Goal: Task Accomplishment & Management: Manage account settings

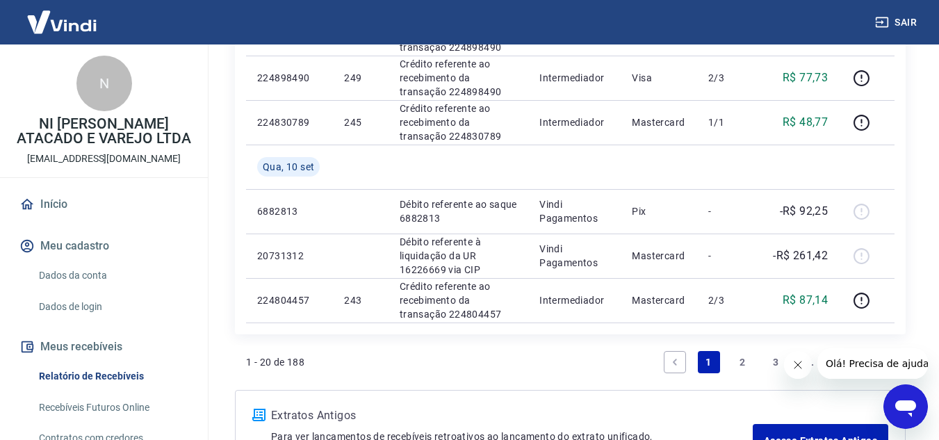
scroll to position [1363, 0]
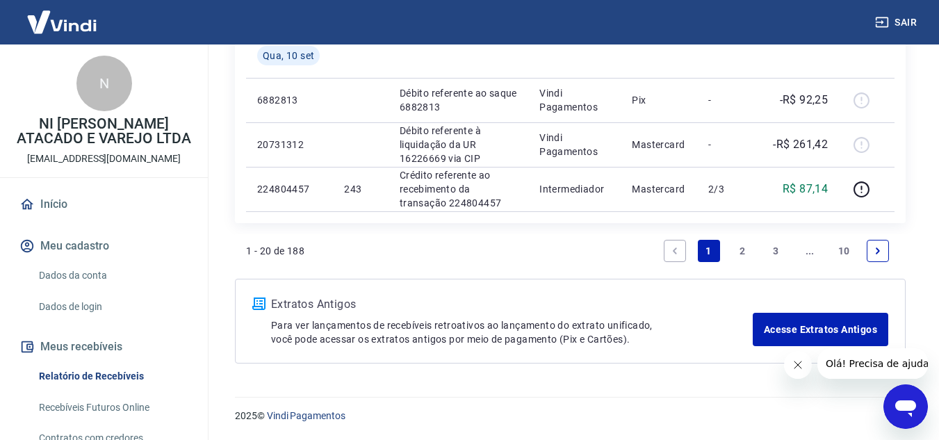
click at [779, 253] on link "3" at bounding box center [776, 251] width 22 height 22
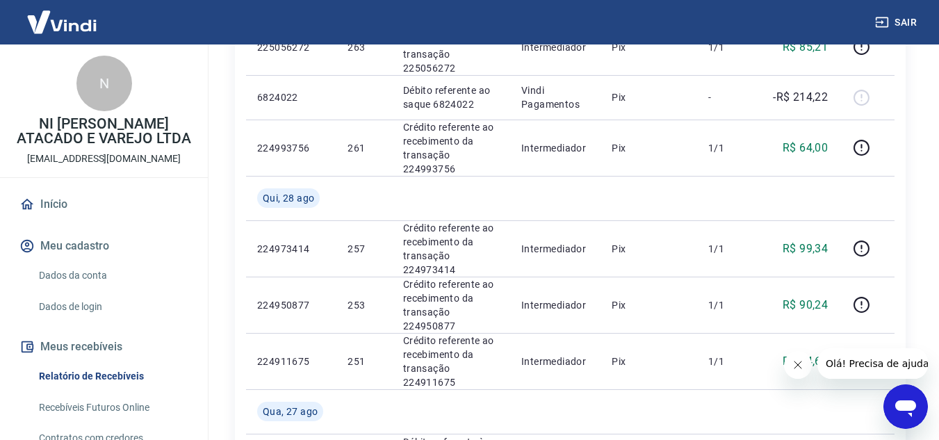
scroll to position [834, 0]
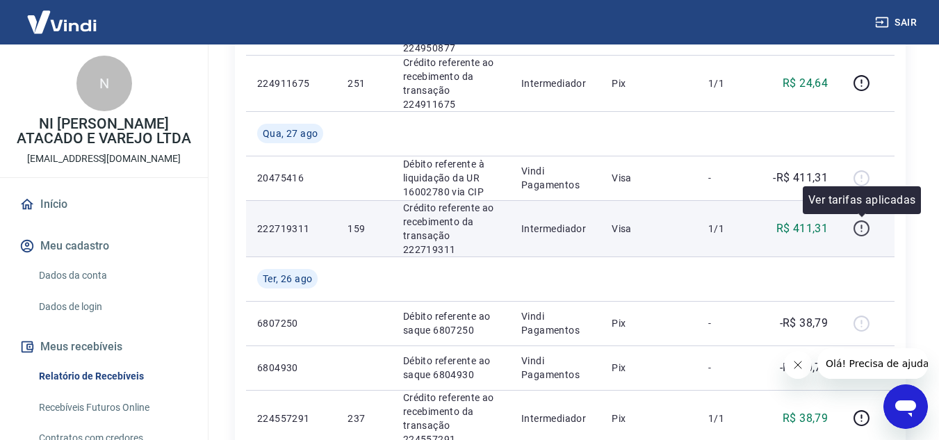
click at [867, 225] on icon "button" at bounding box center [861, 228] width 17 height 17
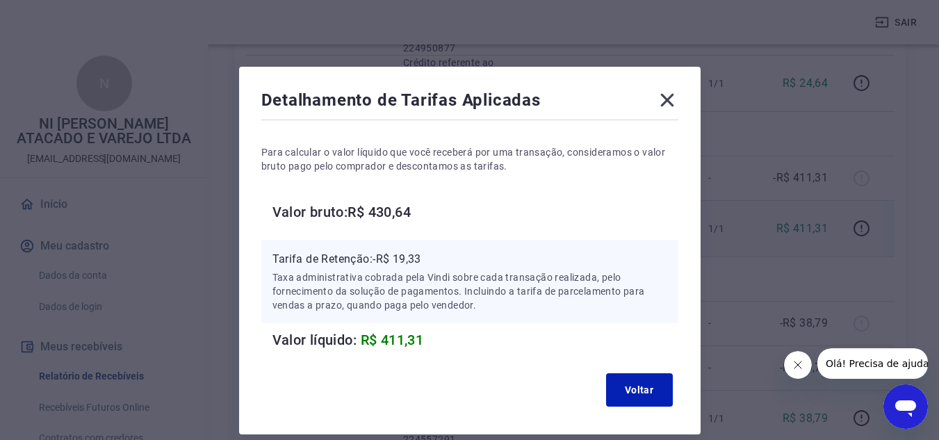
click at [666, 98] on icon at bounding box center [666, 100] width 13 height 13
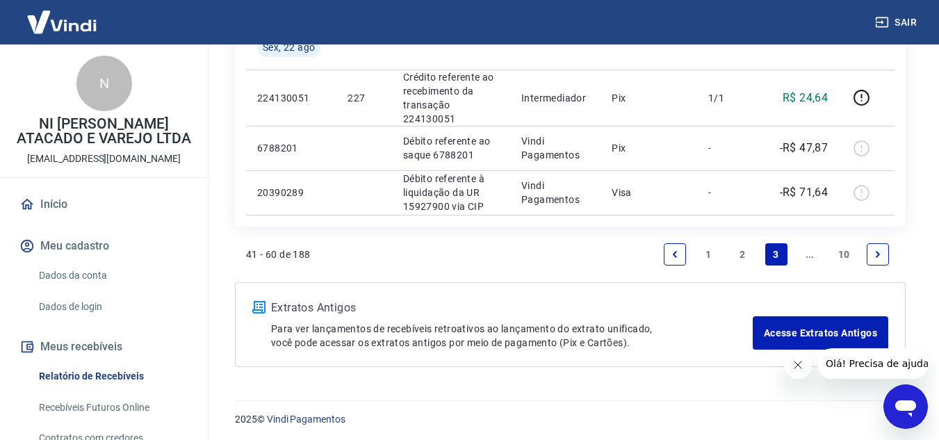
scroll to position [1449, 0]
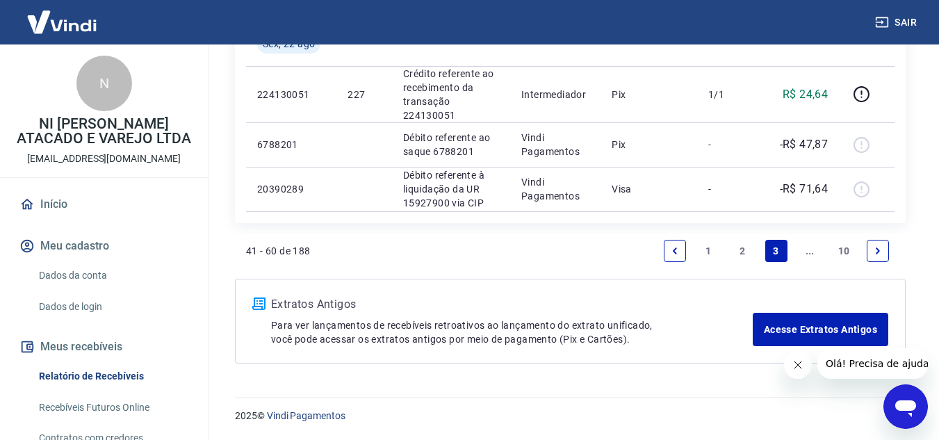
click at [802, 248] on link "..." at bounding box center [810, 251] width 22 height 22
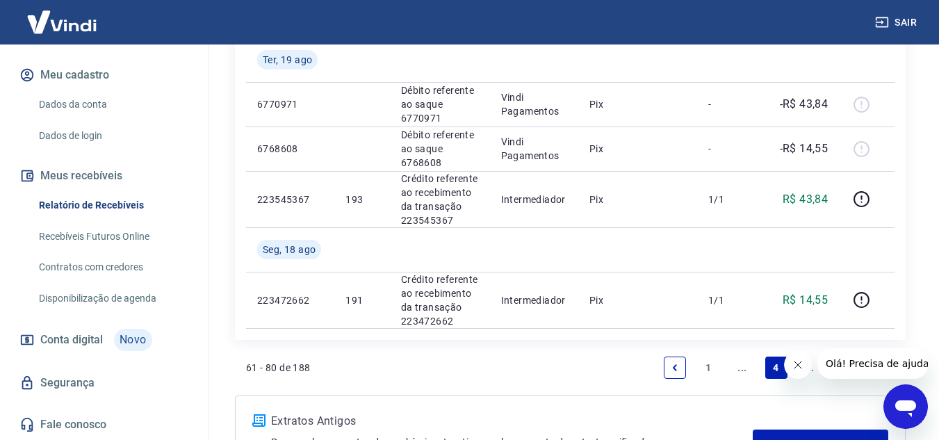
scroll to position [1416, 0]
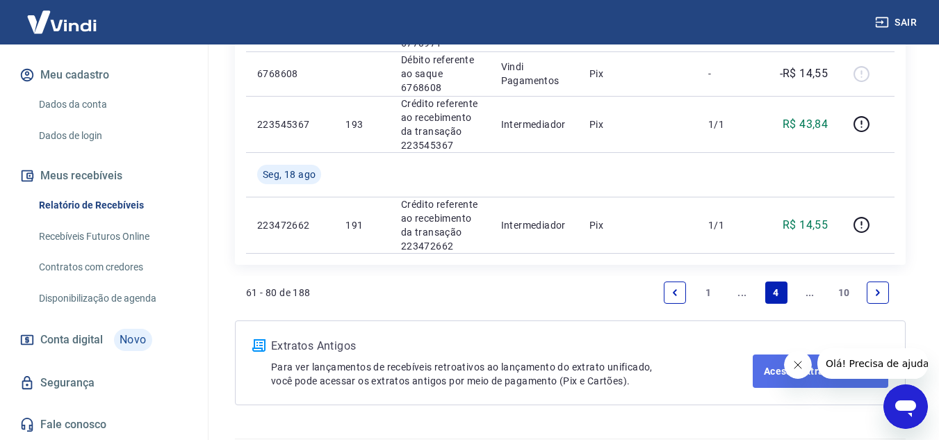
click at [811, 355] on link "Acesse Extratos Antigos" at bounding box center [821, 371] width 136 height 33
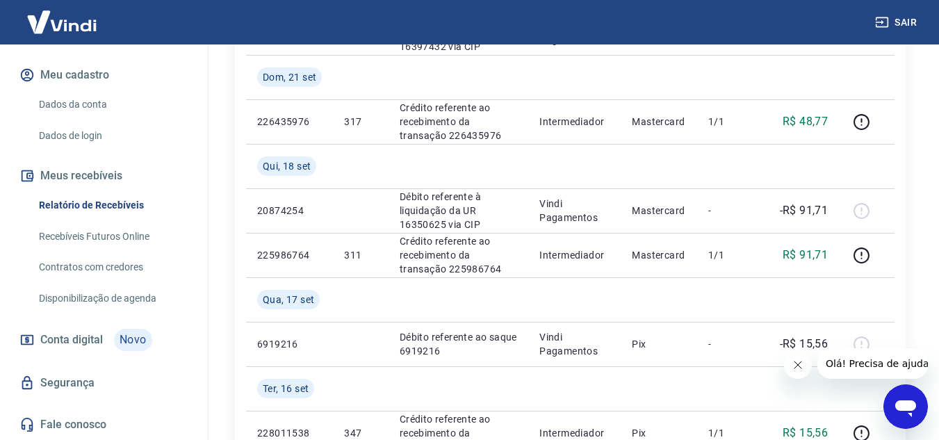
scroll to position [556, 0]
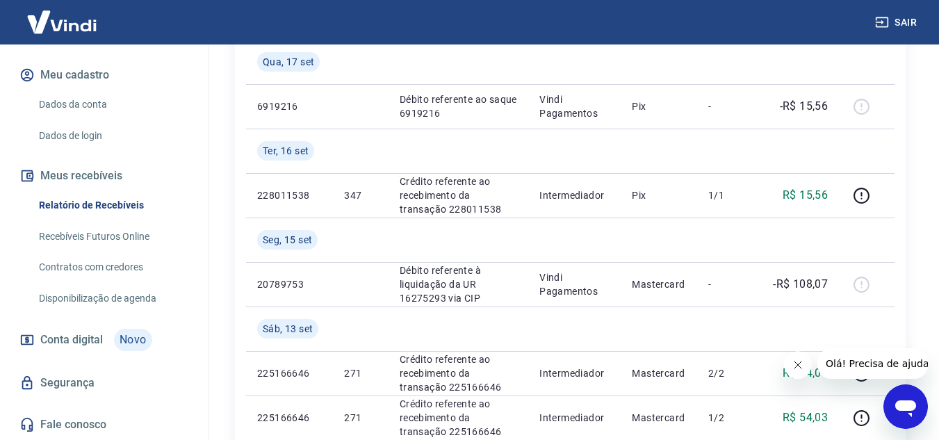
click at [130, 239] on link "Recebíveis Futuros Online" at bounding box center [112, 236] width 158 height 29
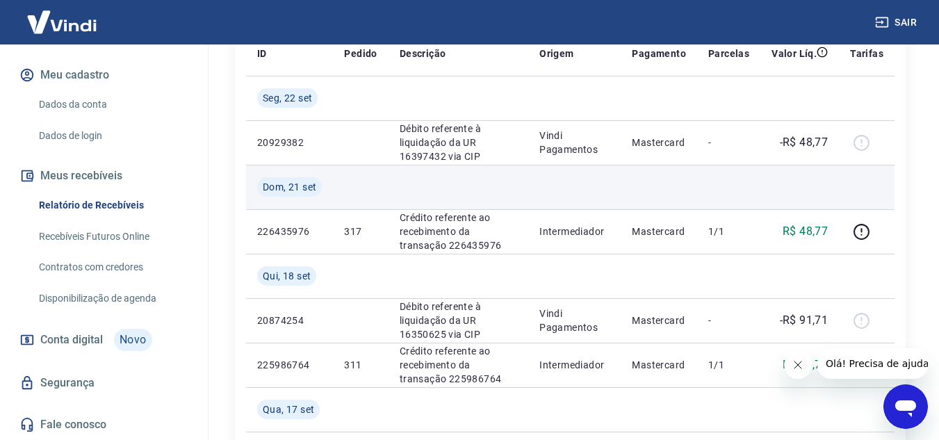
scroll to position [0, 0]
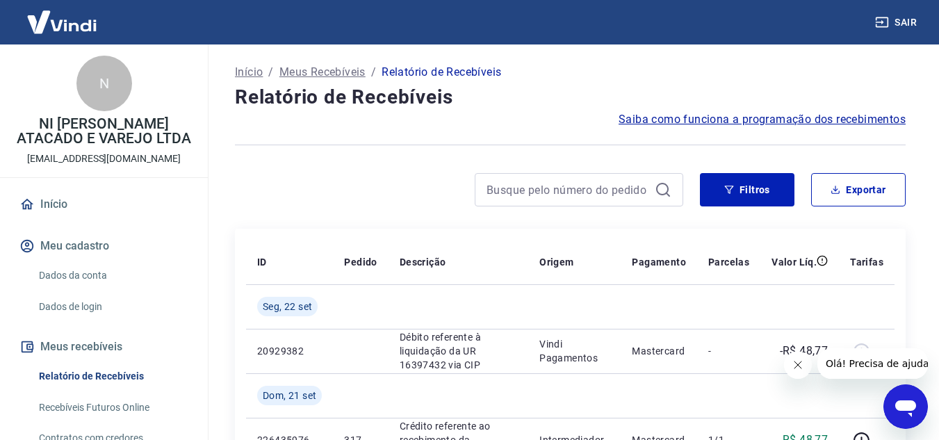
click at [784, 117] on span "Saiba como funciona a programação dos recebimentos" at bounding box center [762, 119] width 287 height 17
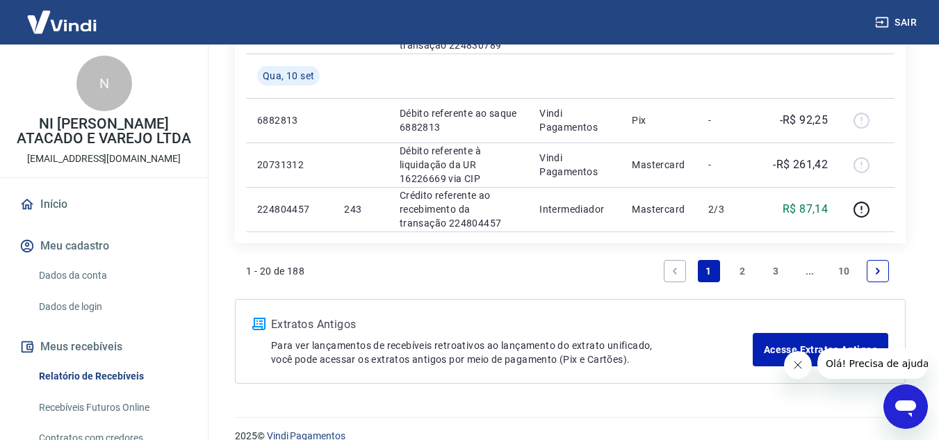
scroll to position [1363, 0]
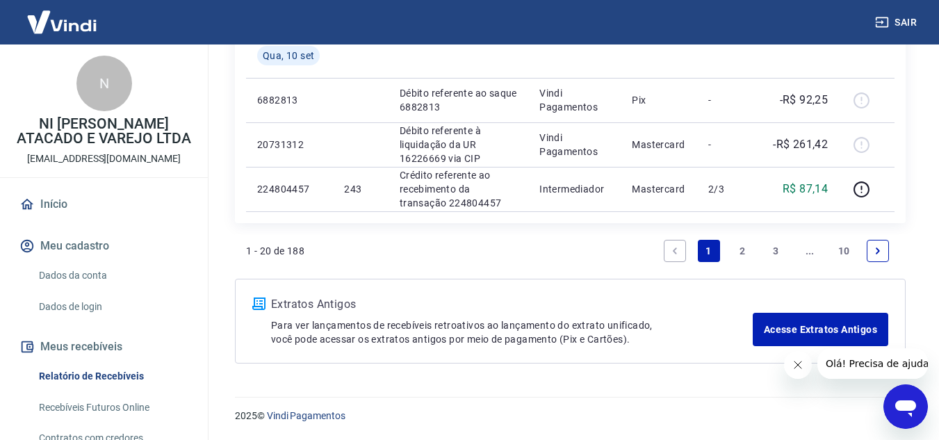
click at [846, 252] on link "10" at bounding box center [844, 251] width 23 height 22
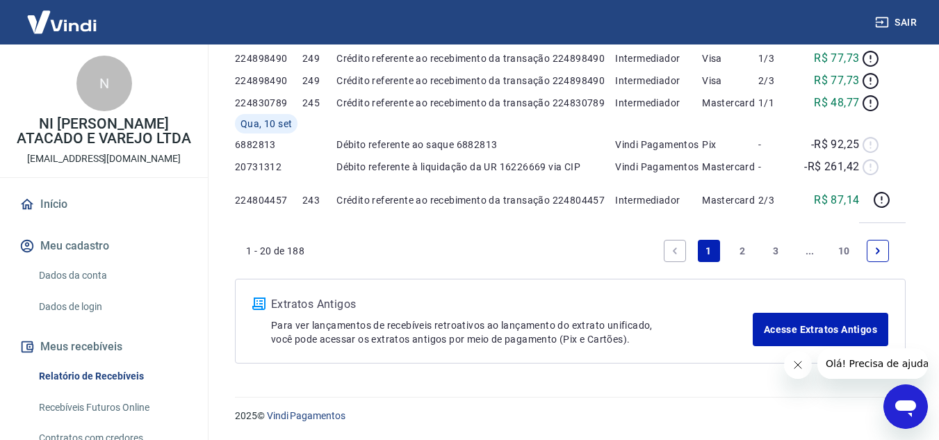
click at [846, 279] on div "Extratos Antigos Para ver lançamentos de recebíveis retroativos ao lançamento d…" at bounding box center [570, 321] width 671 height 85
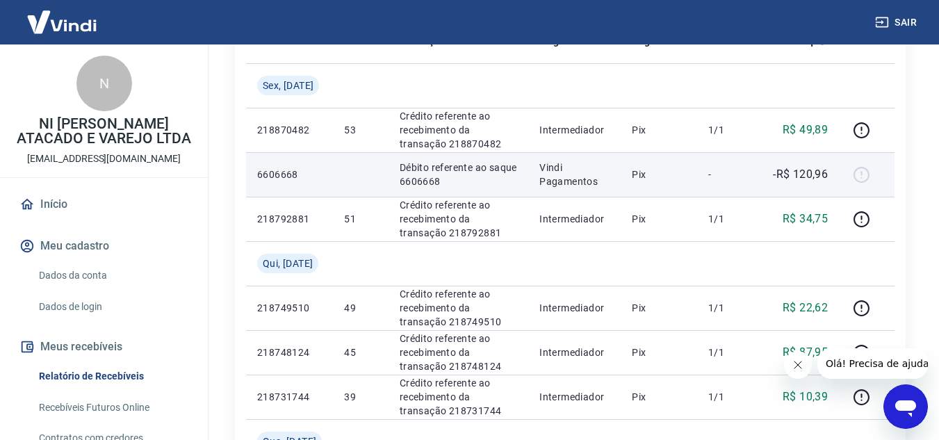
scroll to position [209, 0]
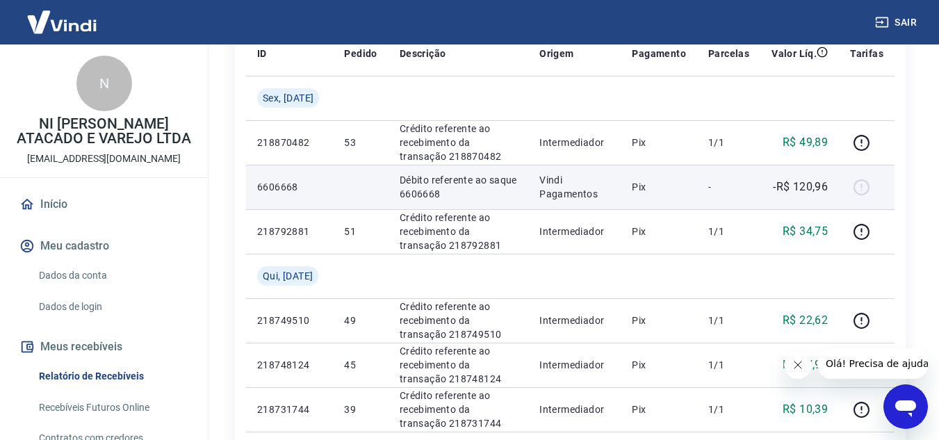
click at [863, 191] on div at bounding box center [866, 187] width 33 height 22
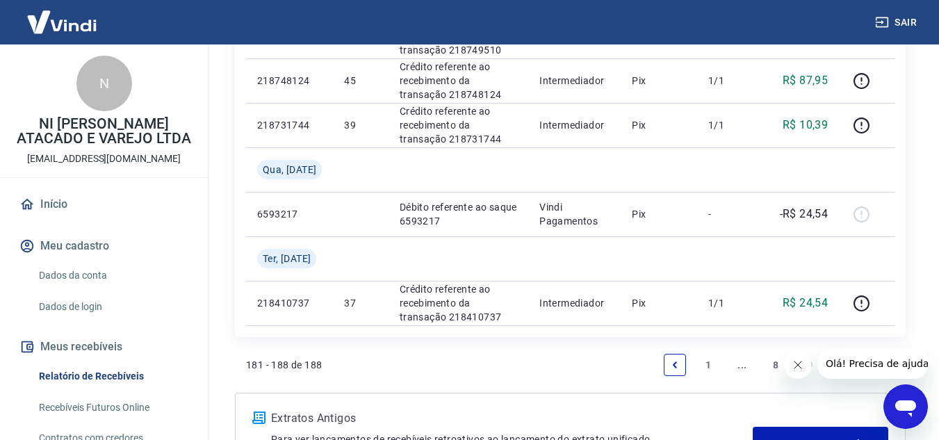
scroll to position [607, 0]
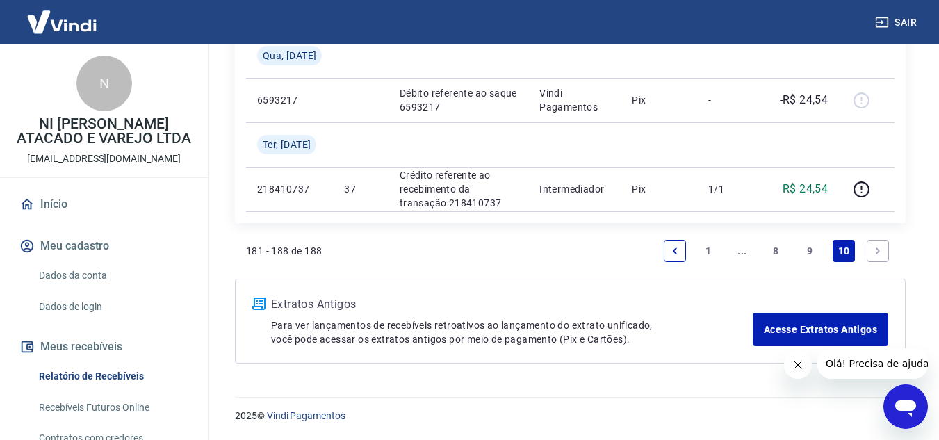
click at [818, 246] on link "9" at bounding box center [810, 251] width 22 height 22
